Goal: Transaction & Acquisition: Purchase product/service

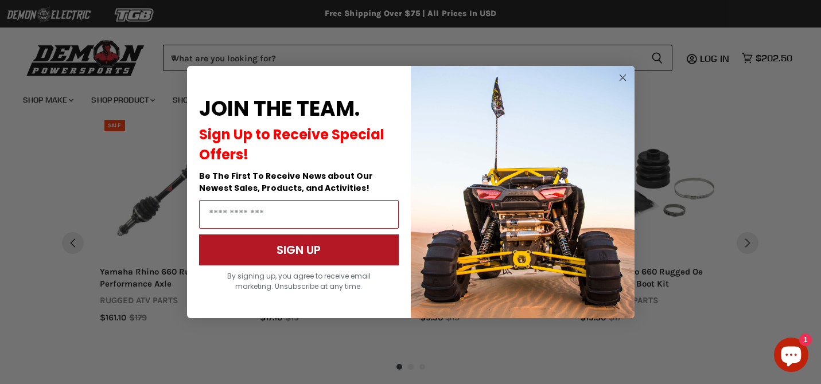
scroll to position [1023, 0]
